Goal: Task Accomplishment & Management: Use online tool/utility

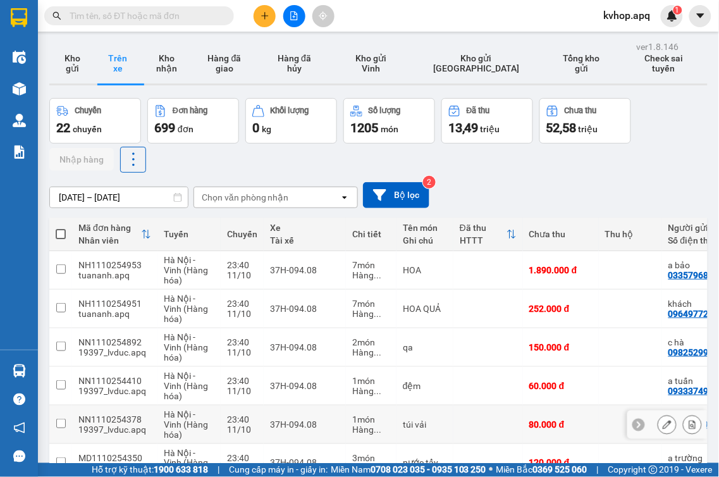
scroll to position [211, 0]
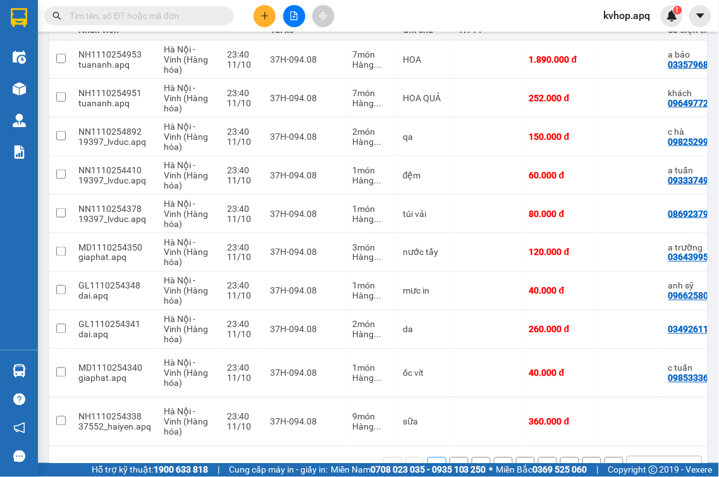
click at [449, 457] on button "2" at bounding box center [458, 466] width 19 height 19
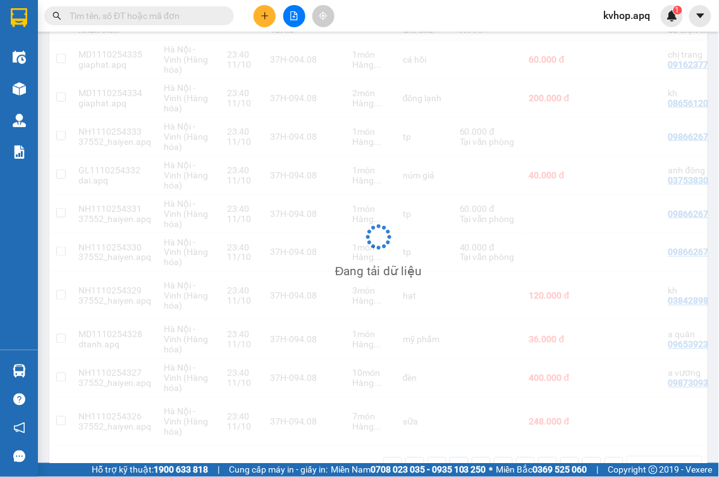
scroll to position [0, 0]
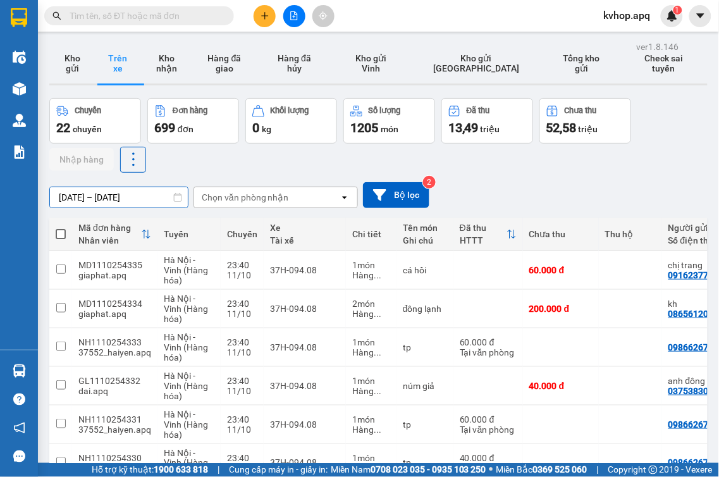
click at [112, 204] on div "ver 1.8.146 Kho gửi Trên xe Kho nhận Hàng đã giao Hàng đã hủy Kho gửi Vinh Kho …" at bounding box center [378, 370] width 668 height 664
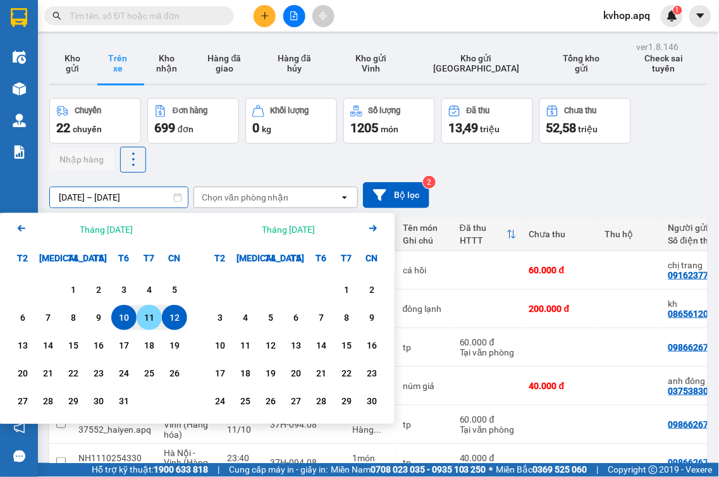
click at [148, 319] on div "11" at bounding box center [149, 317] width 18 height 15
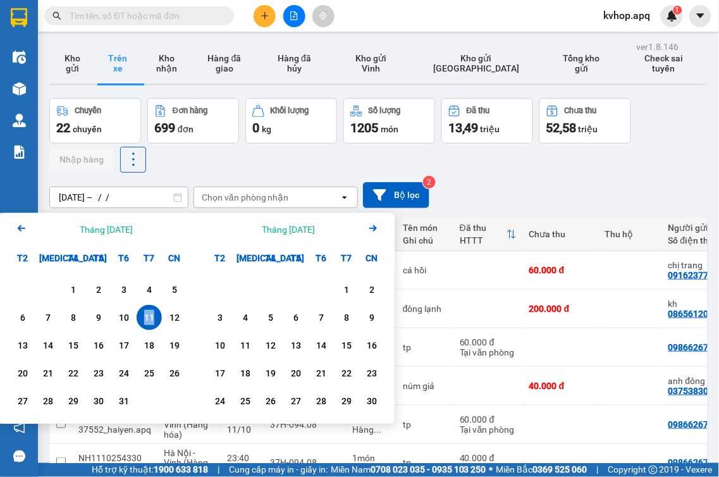
click at [148, 319] on div "11" at bounding box center [149, 317] width 18 height 15
type input "[DATE] – [DATE]"
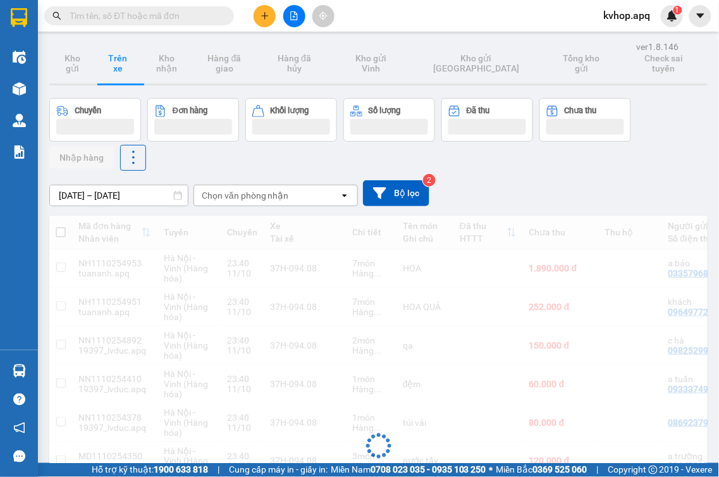
click at [260, 204] on div "Chọn văn phòng nhận" at bounding box center [266, 195] width 145 height 20
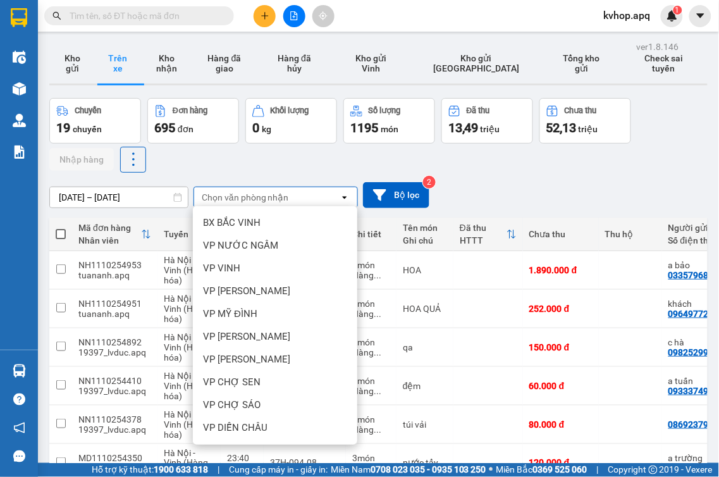
scroll to position [140, 0]
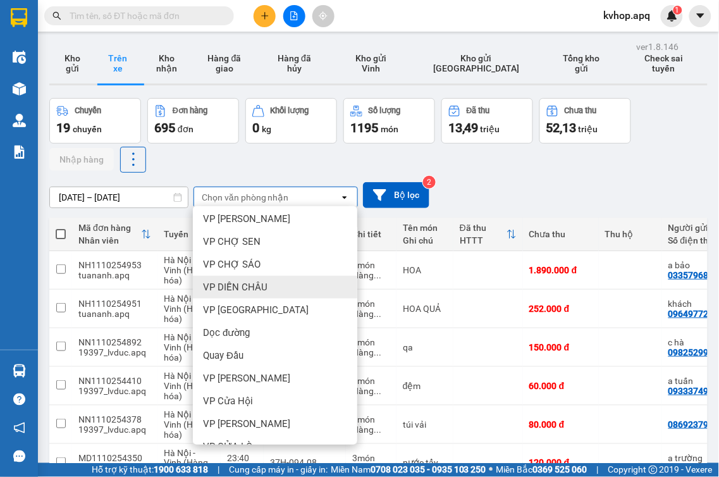
click at [249, 291] on span "VP DIỄN CHÂU" at bounding box center [235, 287] width 64 height 13
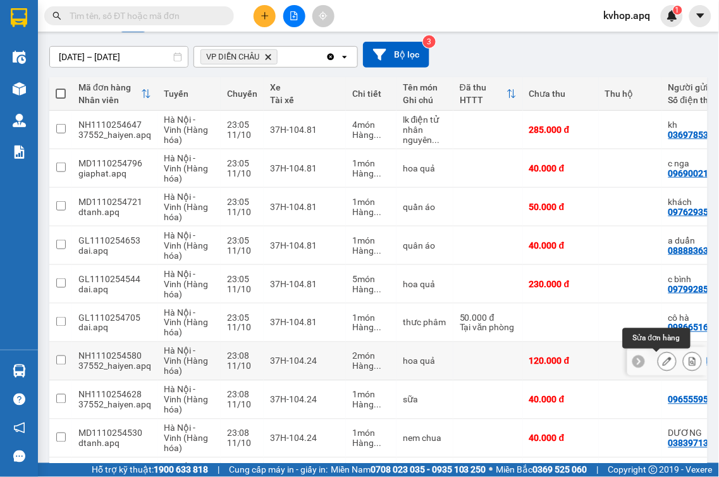
click at [658, 356] on button at bounding box center [667, 361] width 18 height 22
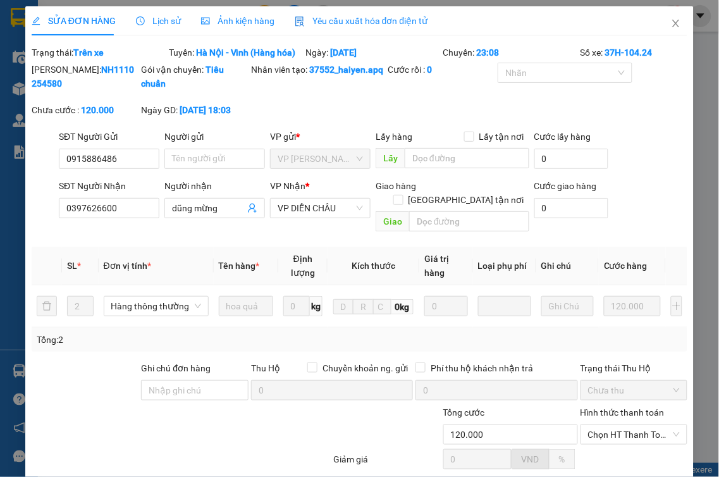
type input "0915886486"
type input "0397626600"
type input "dũng mừng"
type input "120.000"
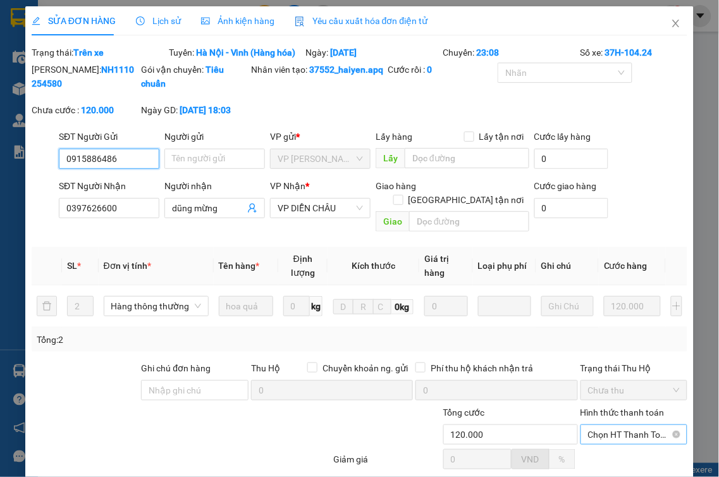
scroll to position [130, 0]
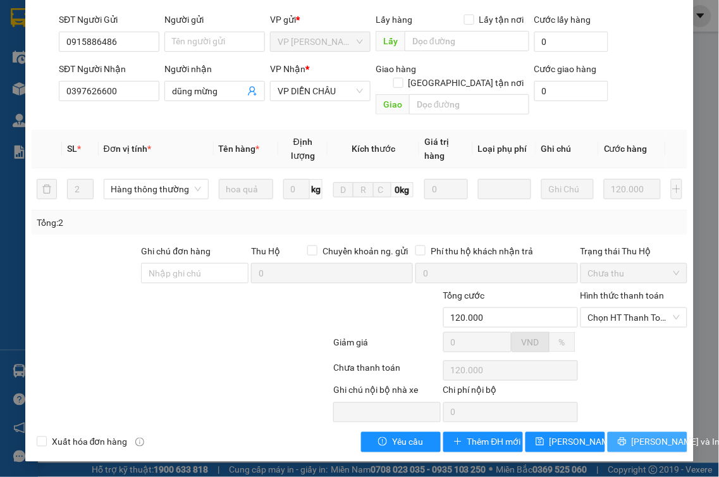
click at [607, 440] on button "[PERSON_NAME] và In" at bounding box center [647, 442] width 80 height 20
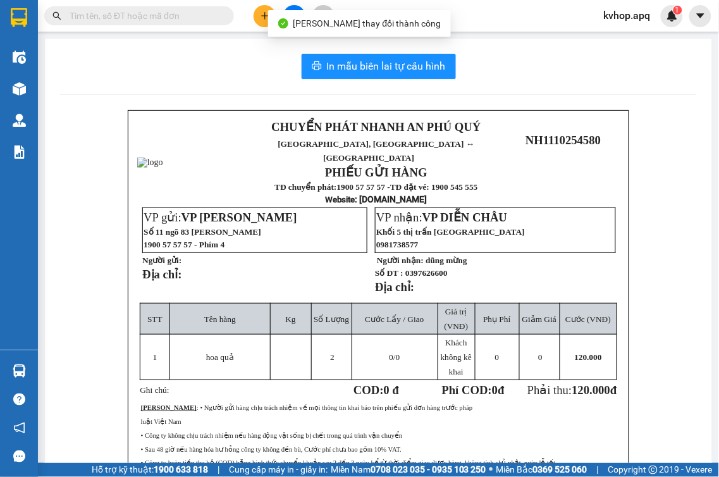
scroll to position [70, 0]
